Goal: Task Accomplishment & Management: Manage account settings

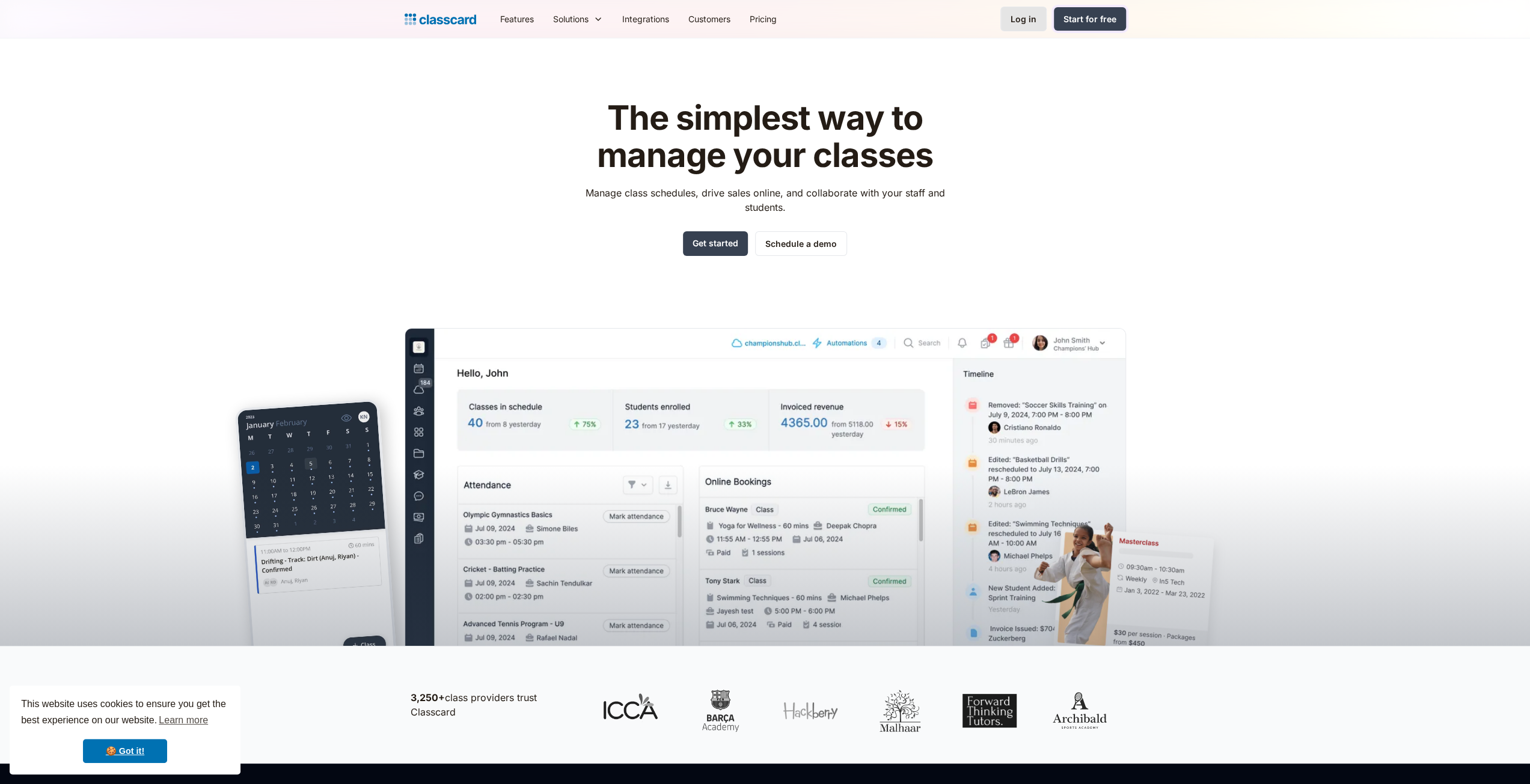
drag, startPoint x: 1054, startPoint y: 10, endPoint x: 1044, endPoint y: 13, distance: 10.4
click at [1054, 10] on link "Start for free" at bounding box center [1090, 19] width 72 height 23
click at [1026, 20] on div "Log in" at bounding box center [1023, 19] width 26 height 13
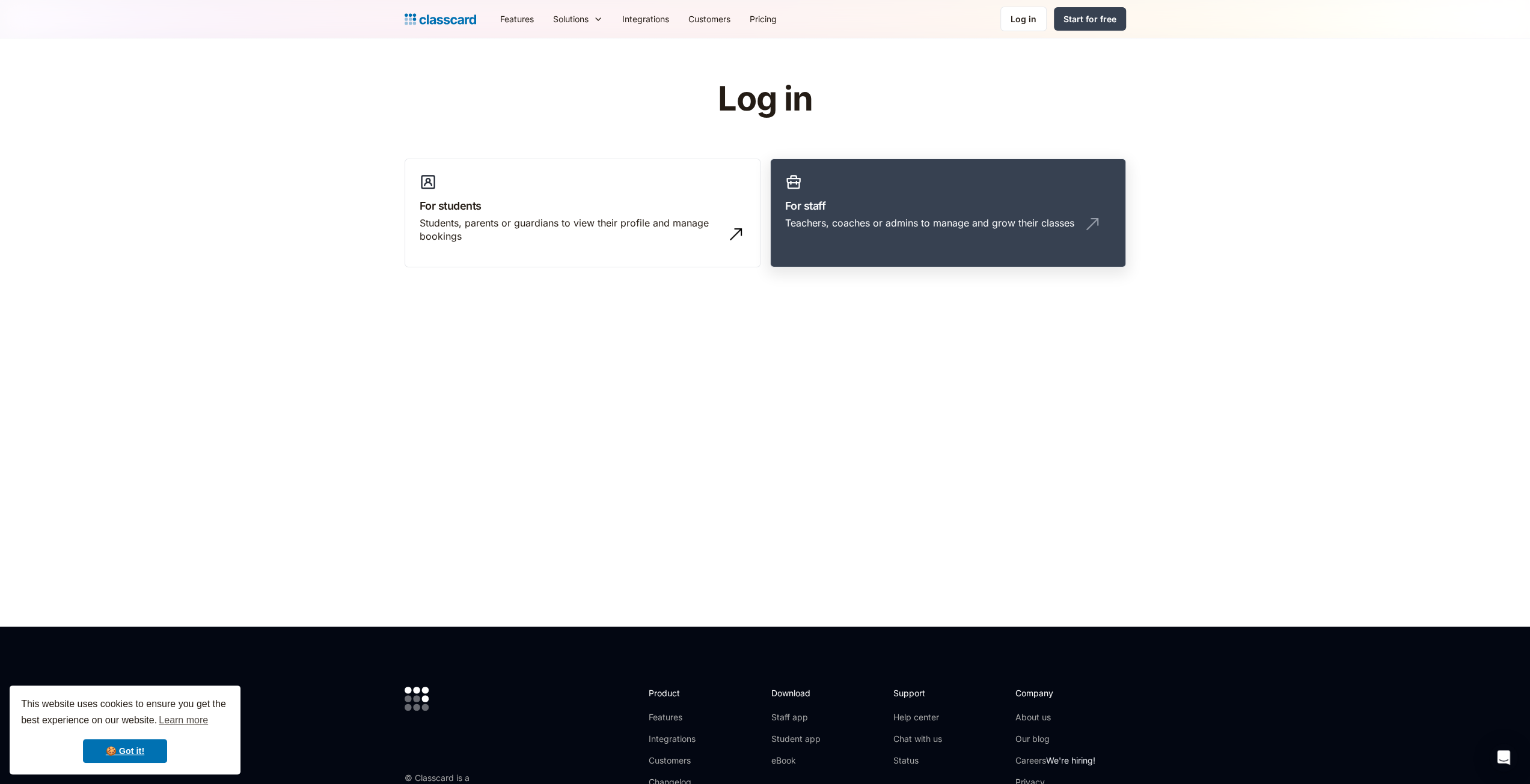
click at [942, 211] on h3 "For staff" at bounding box center [947, 205] width 326 height 16
